Goal: Ask a question

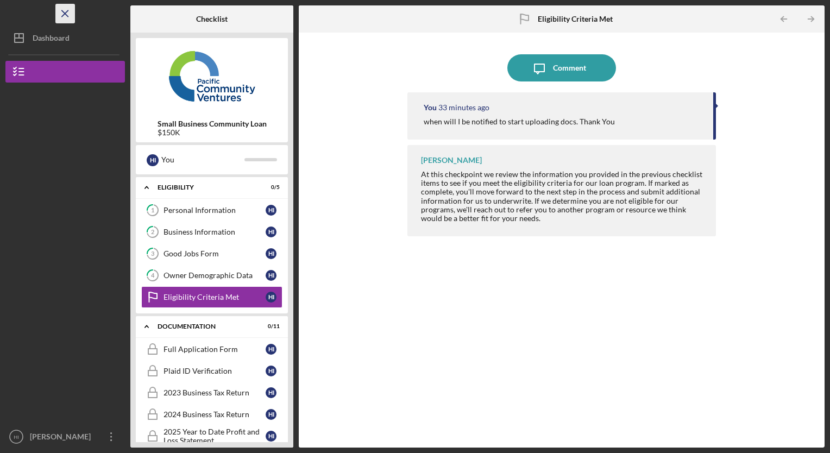
drag, startPoint x: 0, startPoint y: 0, endPoint x: 61, endPoint y: 15, distance: 62.7
click at [61, 15] on icon "Icon/Menu Close" at bounding box center [65, 14] width 24 height 24
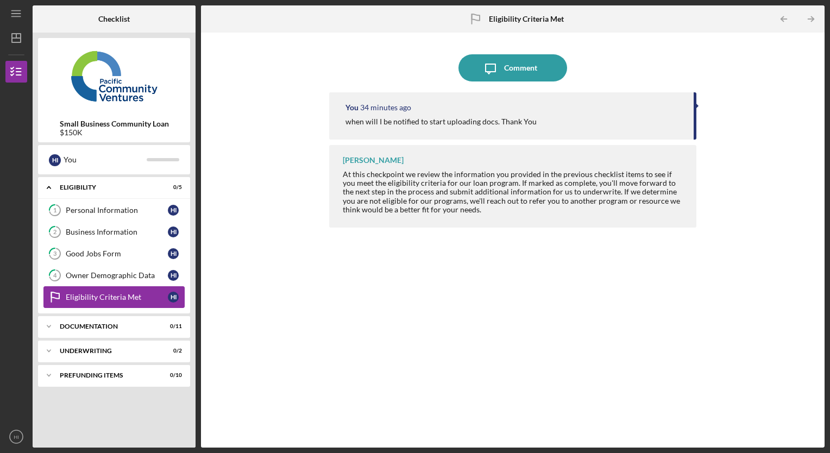
click at [108, 293] on div "Eligibility Criteria Met" at bounding box center [117, 297] width 102 height 9
click at [646, 119] on div "when will I be notified to start uploading docs. Thank You" at bounding box center [515, 121] width 338 height 9
